Goal: Check status

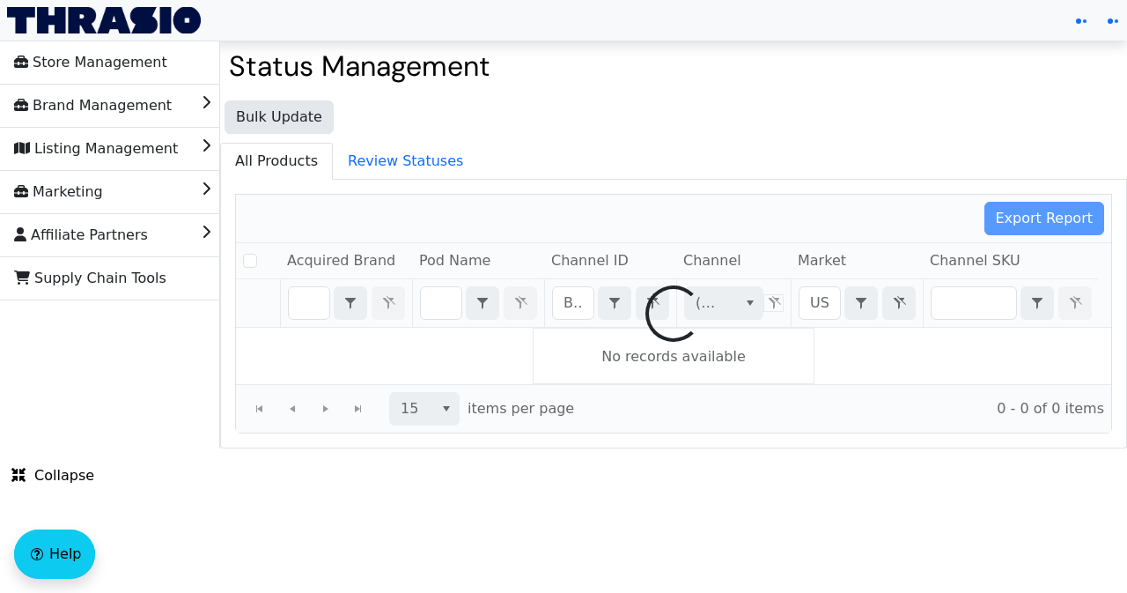
checkbox input "false"
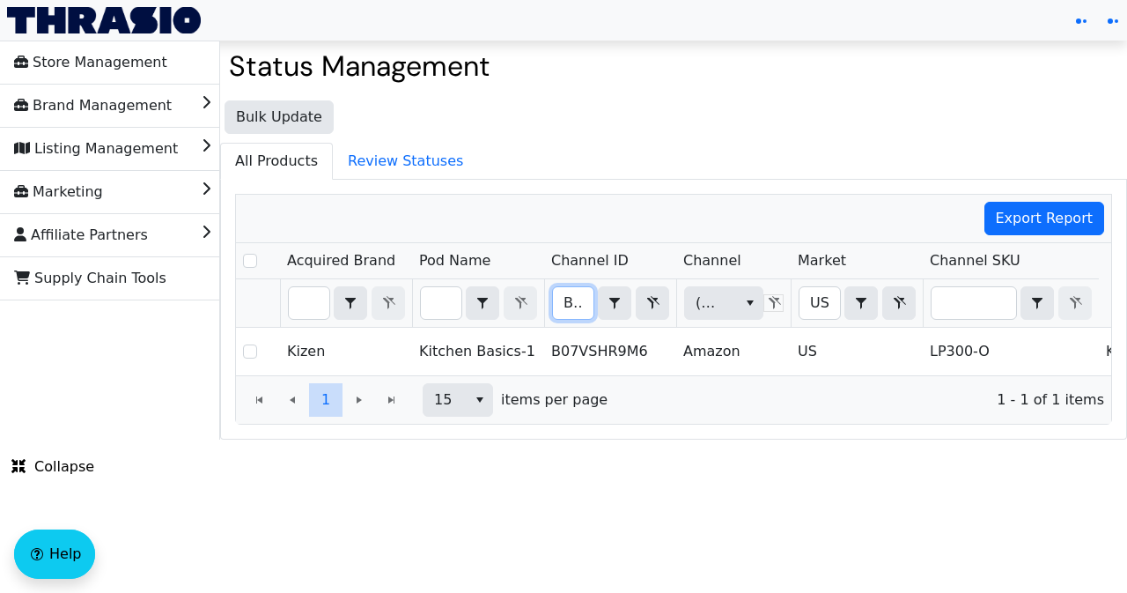
scroll to position [0, 71]
drag, startPoint x: 564, startPoint y: 304, endPoint x: 593, endPoint y: 311, distance: 29.9
click at [593, 311] on input "B07VSHR9M6" at bounding box center [573, 303] width 41 height 32
type input "B081M8F7N7"
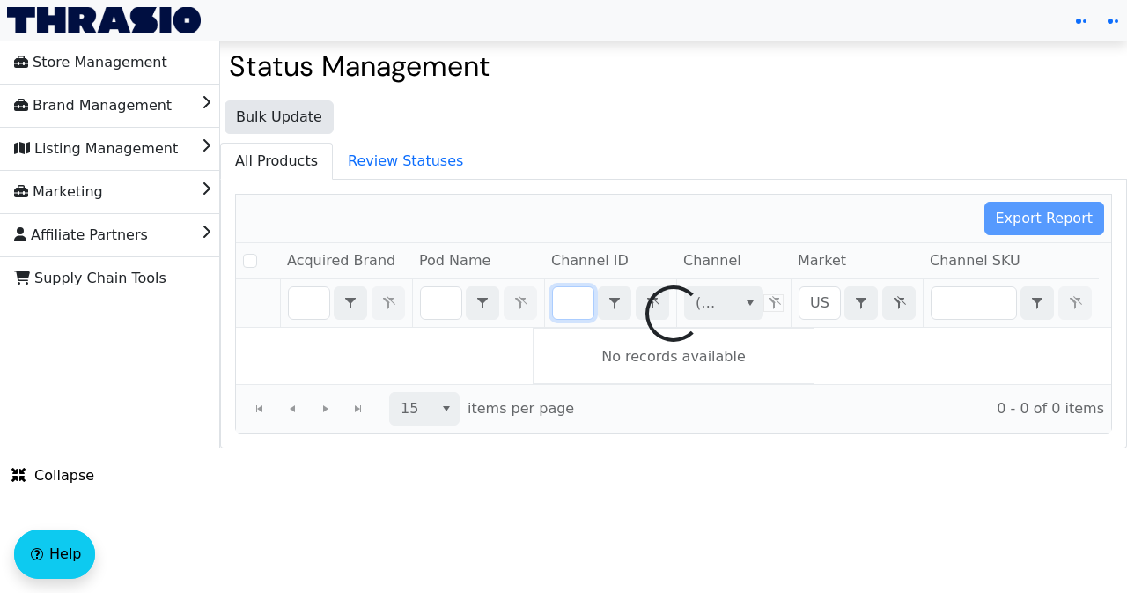
checkbox input "false"
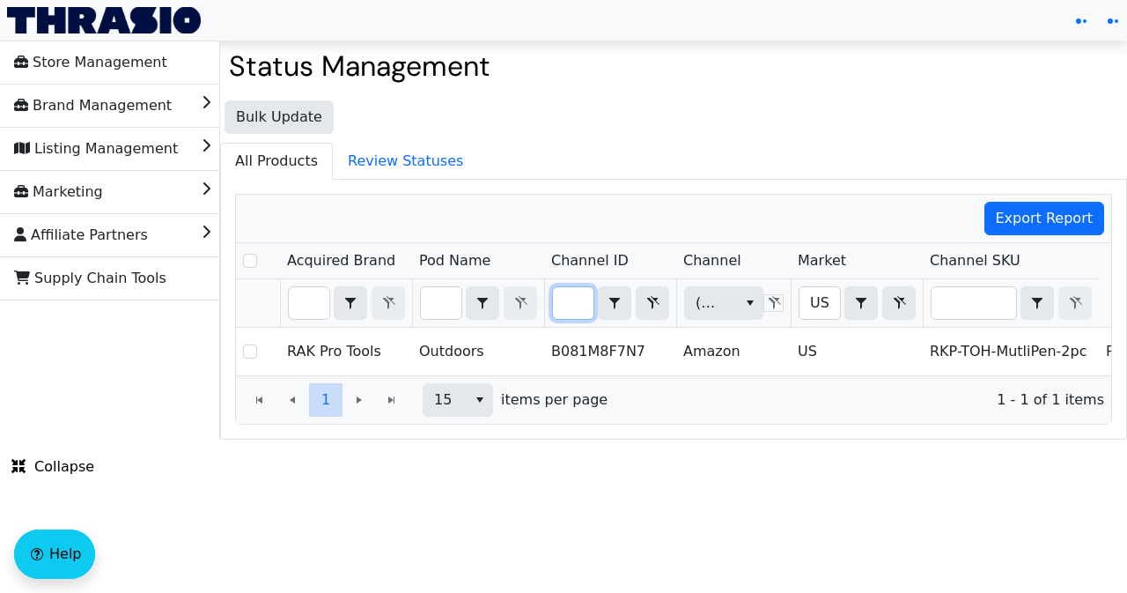
scroll to position [0, 63]
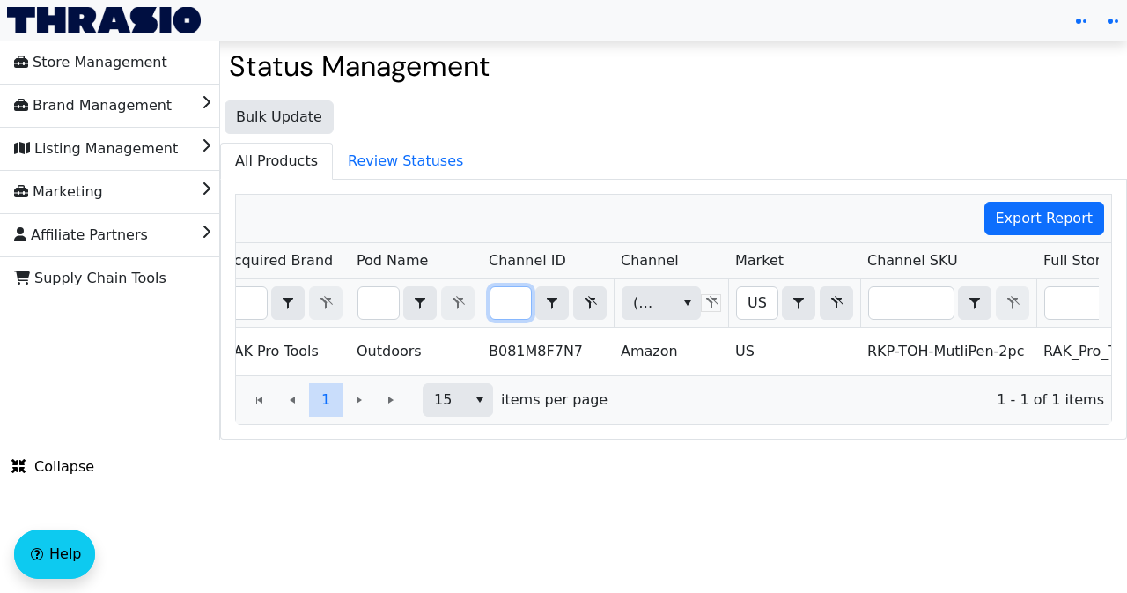
type input "B081M8F7N7"
